Goal: Information Seeking & Learning: Check status

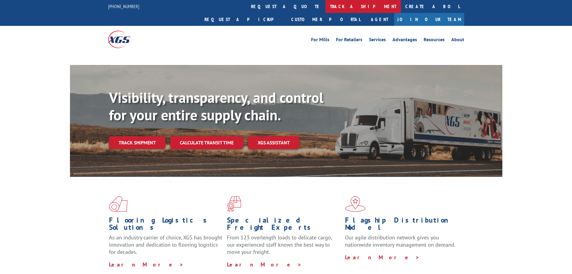
click at [325, 1] on link "track a shipment" at bounding box center [362, 6] width 75 height 13
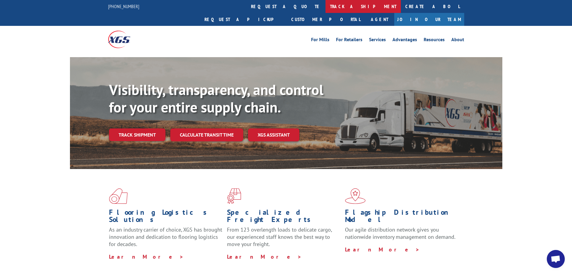
click at [325, 6] on link "track a shipment" at bounding box center [362, 6] width 75 height 13
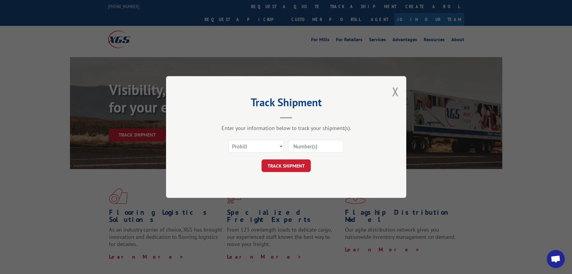
click at [322, 149] on input at bounding box center [315, 146] width 55 height 13
paste input "16954764"
type input "16954764"
click at [298, 164] on button "TRACK SHIPMENT" at bounding box center [286, 165] width 49 height 13
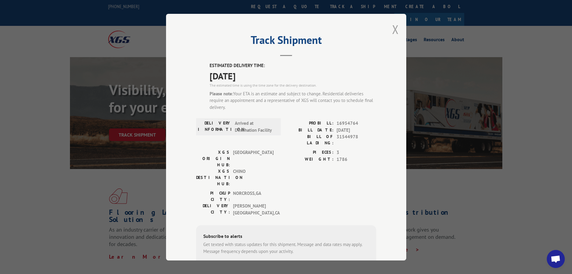
click at [392, 29] on button "Close modal" at bounding box center [395, 29] width 7 height 16
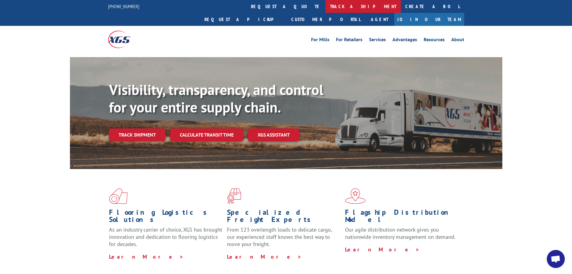
click at [325, 3] on link "track a shipment" at bounding box center [362, 6] width 75 height 13
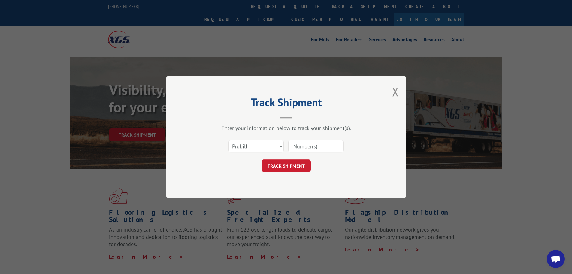
click at [308, 151] on input at bounding box center [315, 146] width 55 height 13
paste input "16954766"
type input "16954766"
click at [299, 165] on button "TRACK SHIPMENT" at bounding box center [286, 165] width 49 height 13
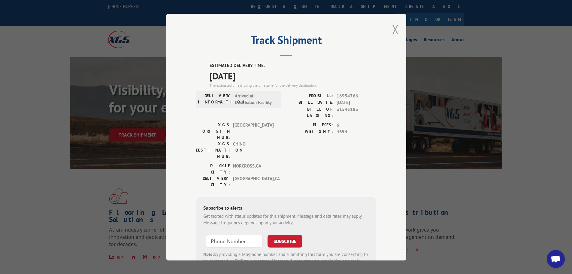
click at [394, 32] on button "Close modal" at bounding box center [395, 29] width 7 height 16
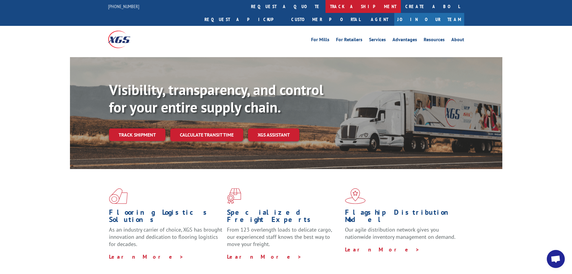
click at [325, 4] on link "track a shipment" at bounding box center [362, 6] width 75 height 13
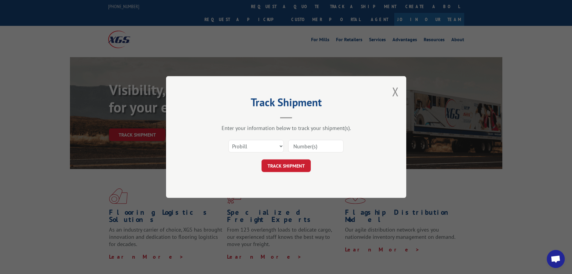
click at [303, 150] on input at bounding box center [315, 146] width 55 height 13
paste input "17636680"
type input "17636680"
click at [296, 163] on button "TRACK SHIPMENT" at bounding box center [286, 165] width 49 height 13
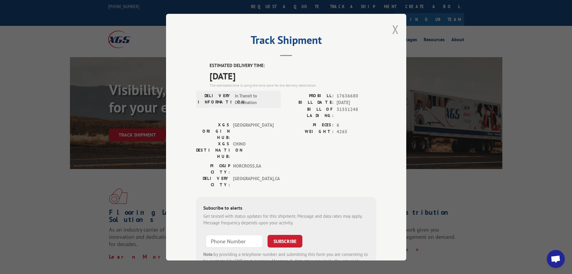
click at [392, 30] on button "Close modal" at bounding box center [395, 29] width 7 height 16
